Goal: Information Seeking & Learning: Learn about a topic

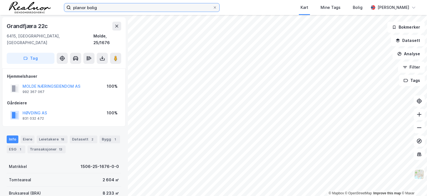
click at [107, 8] on input "planor bolig" at bounding box center [142, 7] width 142 height 8
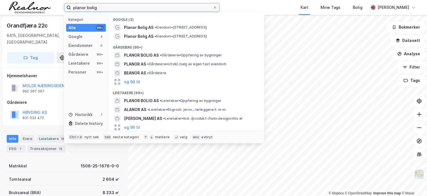
drag, startPoint x: 0, startPoint y: 0, endPoint x: 36, endPoint y: 0, distance: 36.5
click at [36, 0] on div "planor bolig Kategori Alle 99+ Google 2 Eiendommer 0 Gårdeiere 99+ Leietakere 9…" at bounding box center [213, 7] width 427 height 15
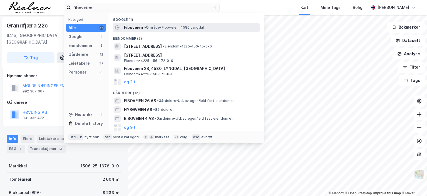
click at [159, 25] on span "• Område • Fiboveien, 4580 Lyngdal" at bounding box center [174, 27] width 60 height 4
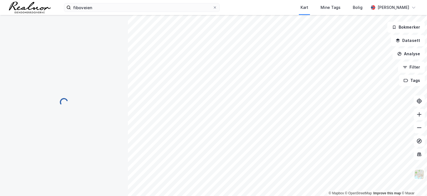
scroll to position [1, 0]
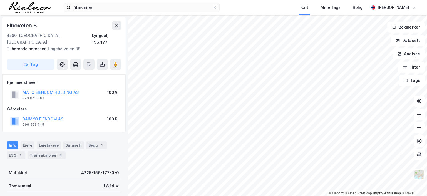
scroll to position [1, 0]
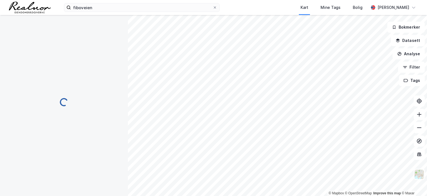
scroll to position [1, 0]
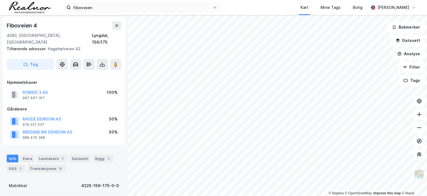
scroll to position [1, 0]
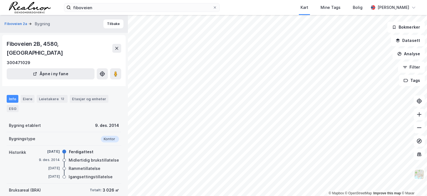
scroll to position [1, 0]
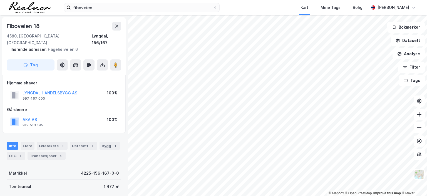
scroll to position [1, 0]
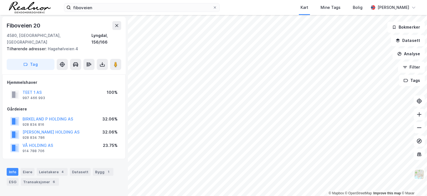
scroll to position [1, 0]
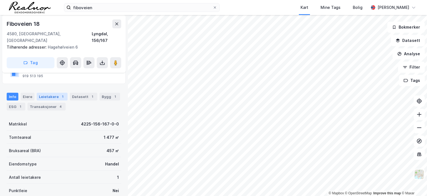
scroll to position [56, 0]
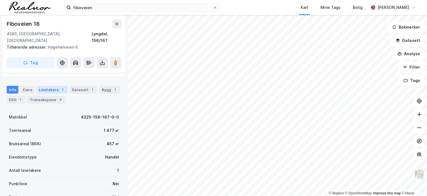
click at [47, 86] on div "Leietakere 1" at bounding box center [52, 90] width 31 height 8
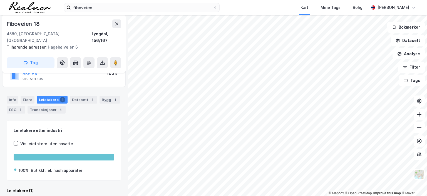
scroll to position [56, 0]
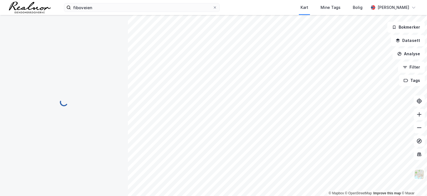
scroll to position [1, 0]
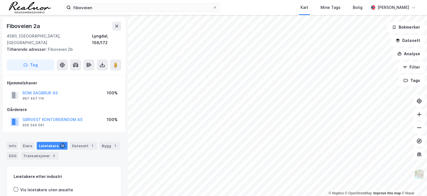
scroll to position [1, 0]
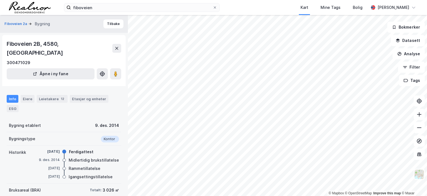
scroll to position [1, 0]
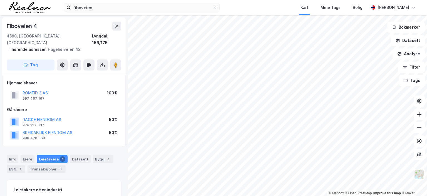
scroll to position [1, 0]
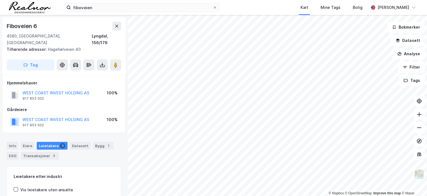
scroll to position [1, 0]
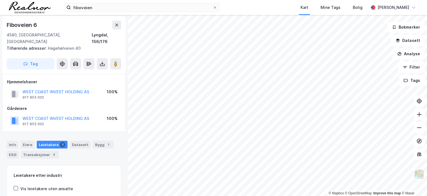
scroll to position [1, 0]
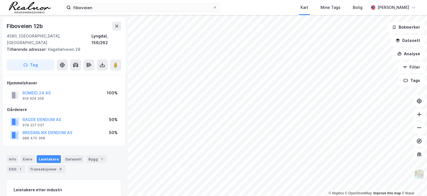
scroll to position [1, 0]
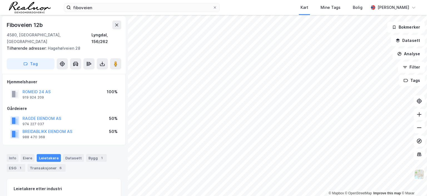
scroll to position [1, 0]
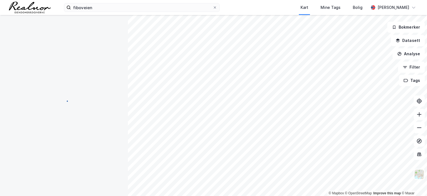
scroll to position [1, 0]
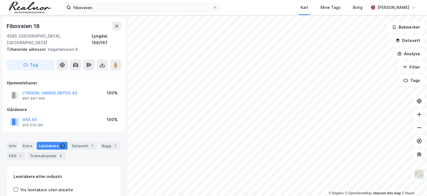
scroll to position [1, 0]
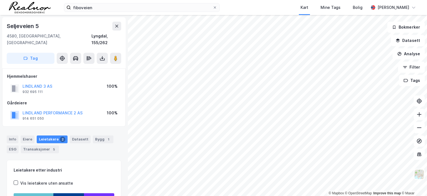
scroll to position [1, 0]
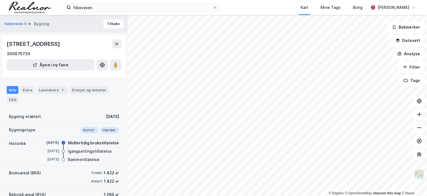
scroll to position [1, 0]
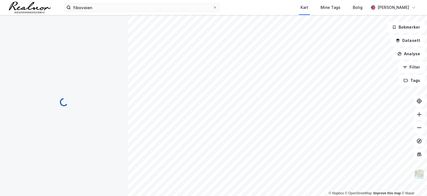
scroll to position [1, 0]
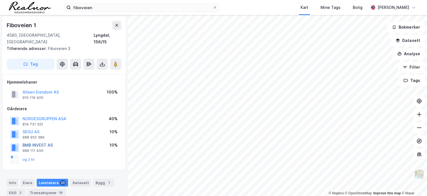
click at [0, 0] on button "BMB INVEST AS" at bounding box center [0, 0] width 0 height 0
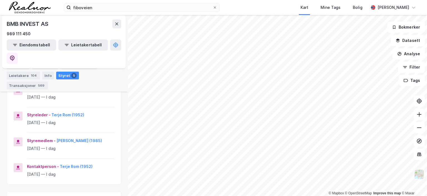
scroll to position [139, 0]
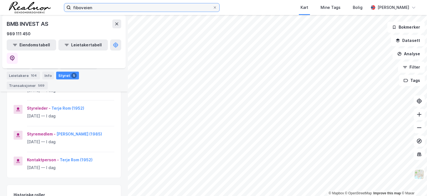
click at [103, 9] on input "fiboveien" at bounding box center [142, 7] width 142 height 8
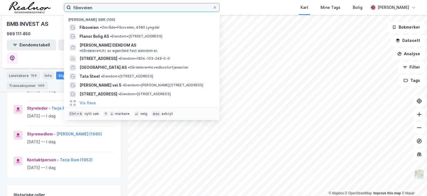
click at [103, 9] on input "fiboveien" at bounding box center [142, 7] width 142 height 8
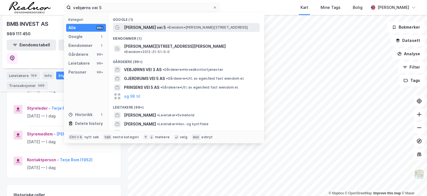
click at [150, 27] on span "[PERSON_NAME] vei 5" at bounding box center [145, 27] width 42 height 7
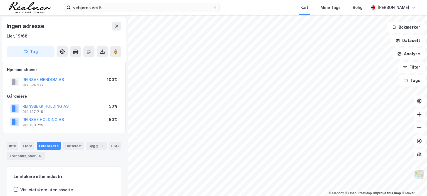
scroll to position [1, 0]
click at [0, 0] on button "REINSVE EIENDOM AS" at bounding box center [0, 0] width 0 height 0
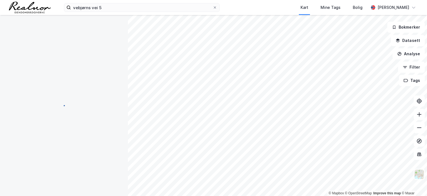
scroll to position [1, 0]
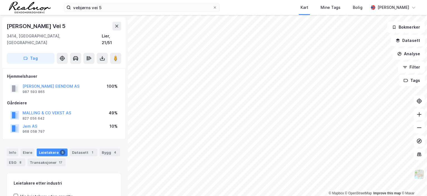
scroll to position [1, 0]
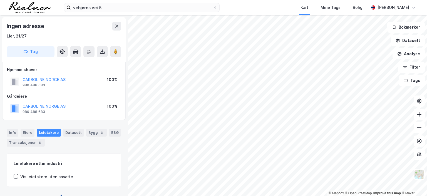
scroll to position [1, 0]
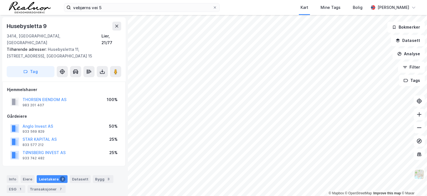
scroll to position [1, 0]
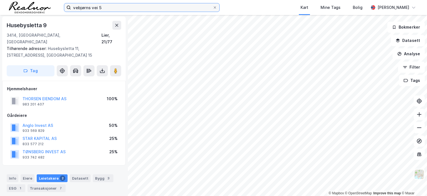
click at [109, 6] on input "vebjørns vei 5" at bounding box center [142, 7] width 142 height 8
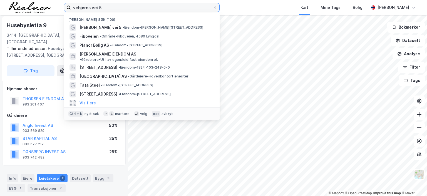
drag, startPoint x: 109, startPoint y: 6, endPoint x: 39, endPoint y: 5, distance: 70.7
click at [39, 5] on div "vebjørns vei 5 Nylige søk (100) [PERSON_NAME] vei 5 • Eiendom • [STREET_ADDRESS…" at bounding box center [213, 7] width 427 height 15
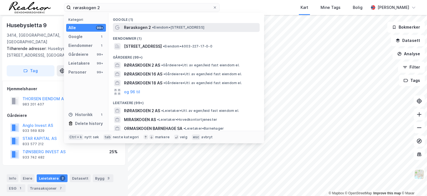
click at [156, 27] on span "• Eiendom • [STREET_ADDRESS]" at bounding box center [178, 27] width 52 height 4
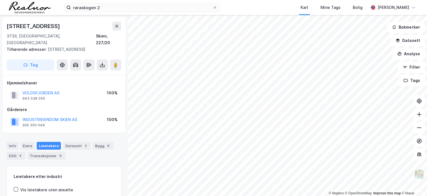
scroll to position [1, 0]
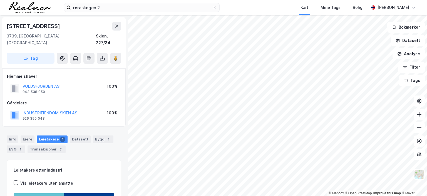
scroll to position [1, 0]
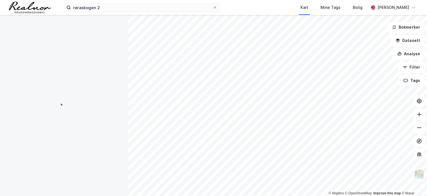
scroll to position [1, 0]
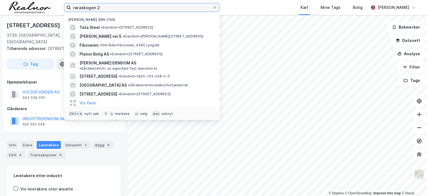
click at [109, 6] on input "røraskogen 2" at bounding box center [142, 7] width 142 height 8
drag, startPoint x: 109, startPoint y: 6, endPoint x: 65, endPoint y: 0, distance: 44.7
click at [65, 0] on div "røraskogen 2 Nylige søk (100) Tata Steel • Eiendom • [STREET_ADDRESS][PERSON_NA…" at bounding box center [213, 7] width 427 height 15
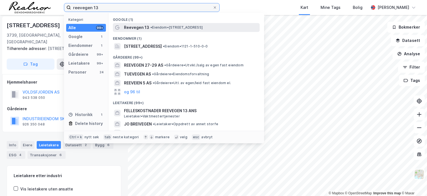
type input "reevegen 13"
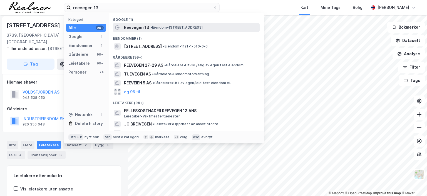
click at [170, 27] on span "• Eiendom • Reevegen 13, 4340 Bryne" at bounding box center [177, 27] width 52 height 4
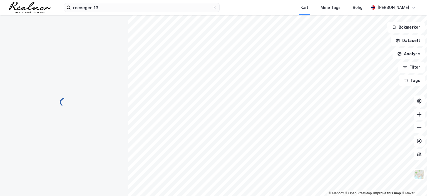
scroll to position [1, 0]
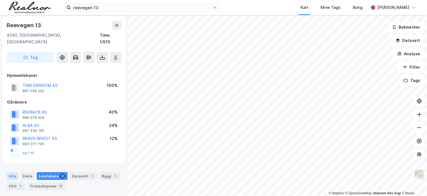
click at [14, 173] on div "Info" at bounding box center [13, 177] width 12 height 8
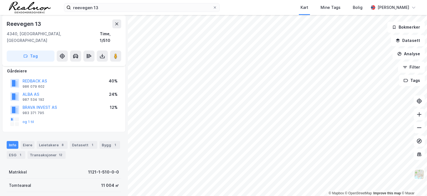
scroll to position [56, 0]
